Goal: Navigation & Orientation: Find specific page/section

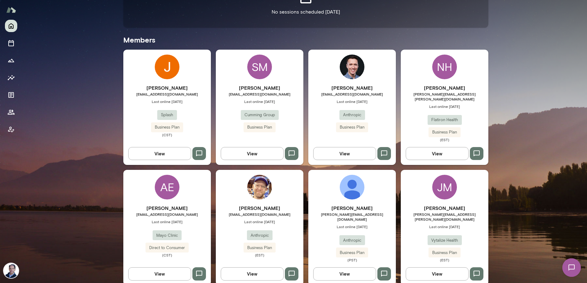
click at [371, 96] on span "[EMAIL_ADDRESS][DOMAIN_NAME]" at bounding box center [353, 94] width 88 height 5
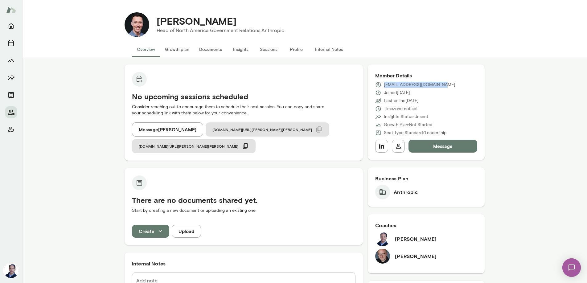
drag, startPoint x: 439, startPoint y: 84, endPoint x: 385, endPoint y: 85, distance: 54.0
click at [385, 85] on div "[EMAIL_ADDRESS][DOMAIN_NAME]" at bounding box center [426, 85] width 102 height 6
copy p "[EMAIL_ADDRESS][DOMAIN_NAME]"
click at [12, 25] on icon "Home" at bounding box center [10, 25] width 7 height 7
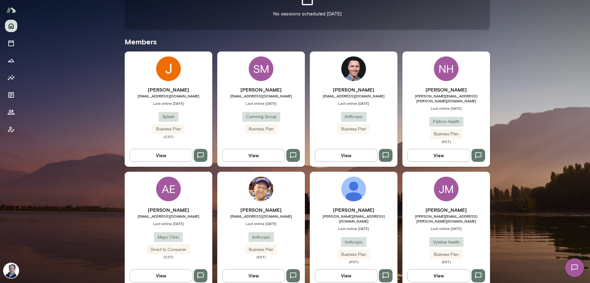
scroll to position [157, 0]
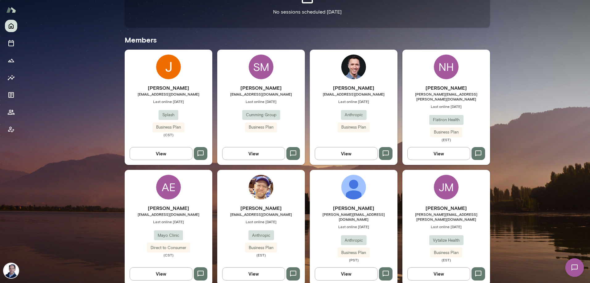
click at [367, 97] on div "[PERSON_NAME] [EMAIL_ADDRESS][DOMAIN_NAME] Last online [DATE] Anthropic Busines…" at bounding box center [354, 108] width 88 height 48
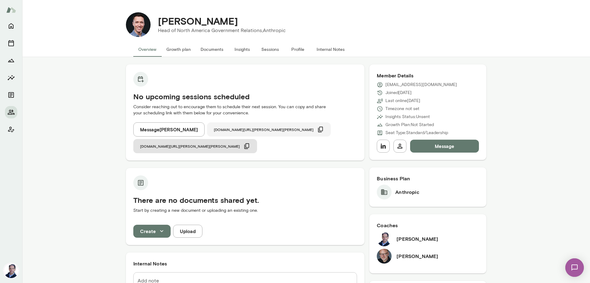
click at [317, 131] on icon "button" at bounding box center [320, 129] width 7 height 7
click at [13, 26] on icon "Home" at bounding box center [11, 26] width 5 height 6
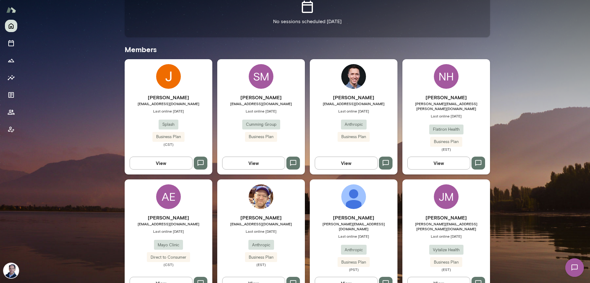
scroll to position [157, 0]
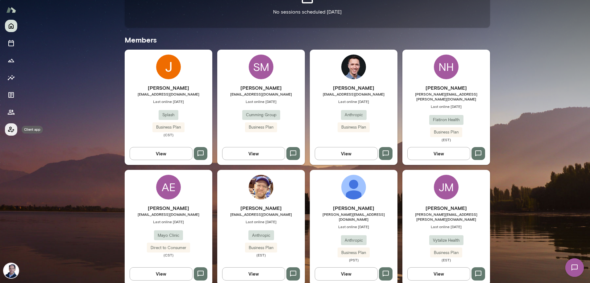
click at [8, 130] on icon "Client app" at bounding box center [11, 130] width 6 height 6
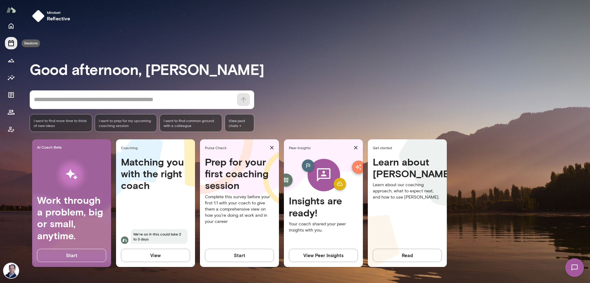
click at [9, 41] on icon "Sessions" at bounding box center [10, 42] width 7 height 7
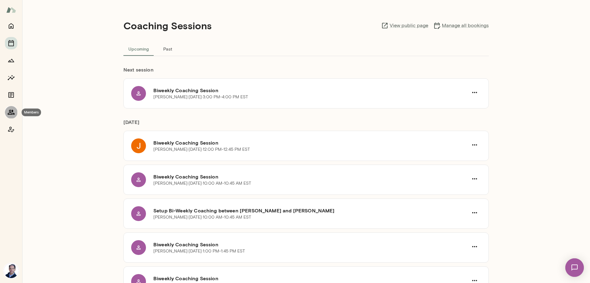
click at [11, 114] on icon "Members" at bounding box center [10, 112] width 7 height 7
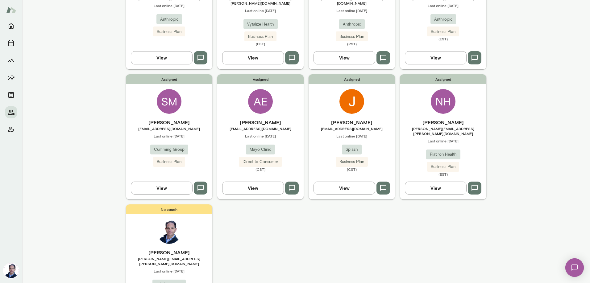
scroll to position [174, 0]
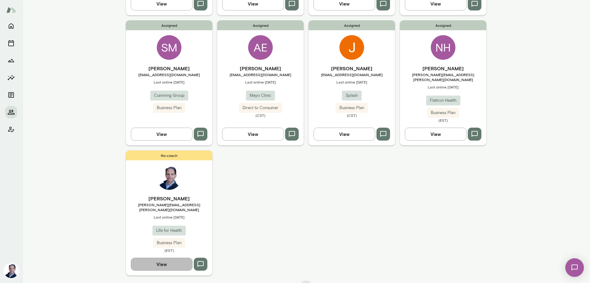
click at [173, 258] on button "View" at bounding box center [162, 264] width 62 height 13
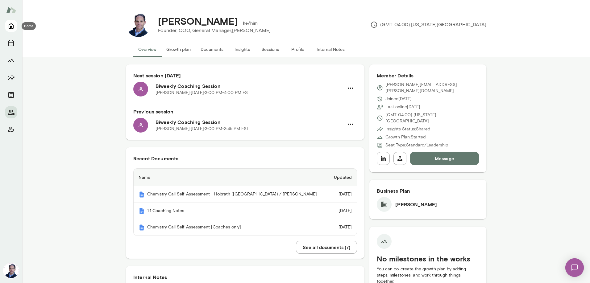
click at [12, 30] on button "Home" at bounding box center [11, 26] width 12 height 12
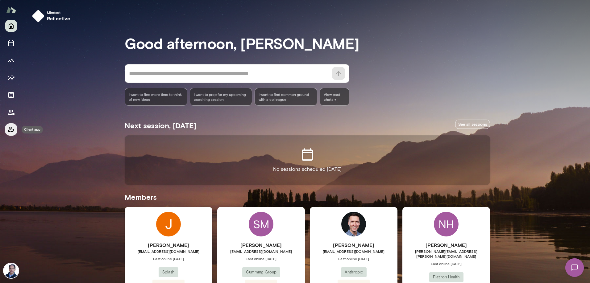
click at [15, 131] on button "Client app" at bounding box center [11, 129] width 12 height 12
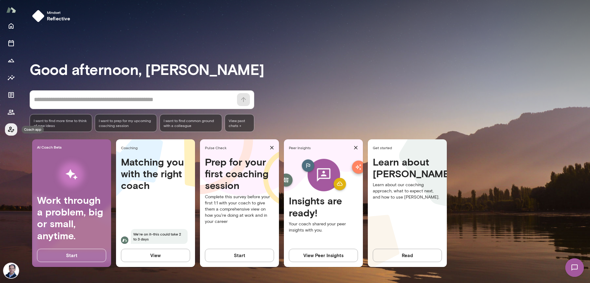
click at [11, 129] on icon "Coach app" at bounding box center [10, 129] width 7 height 7
